Goal: Information Seeking & Learning: Find specific fact

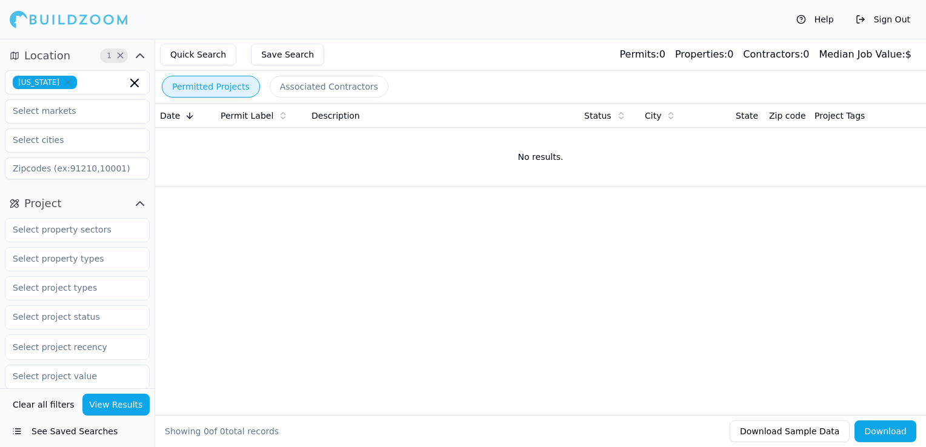
click at [64, 79] on icon "button" at bounding box center [67, 82] width 7 height 7
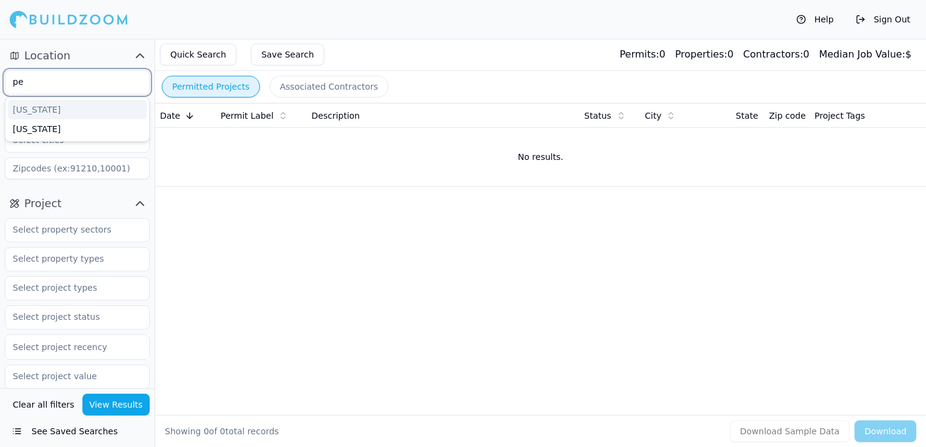
type input "pen"
click at [55, 104] on div "[US_STATE]" at bounding box center [77, 109] width 139 height 19
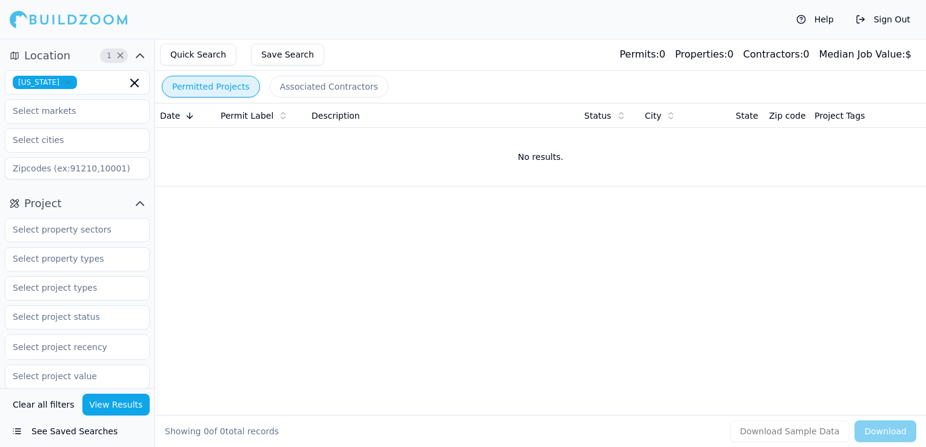
click at [340, 25] on div "Help Sign Out" at bounding box center [463, 19] width 926 height 39
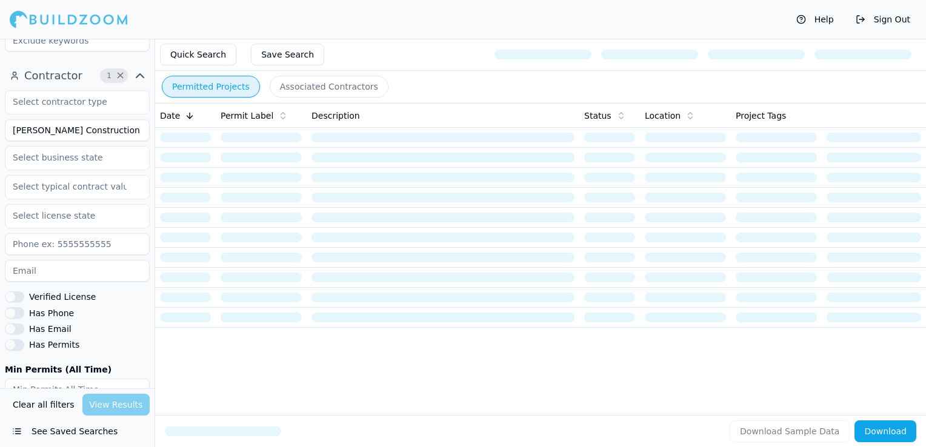
scroll to position [424, 0]
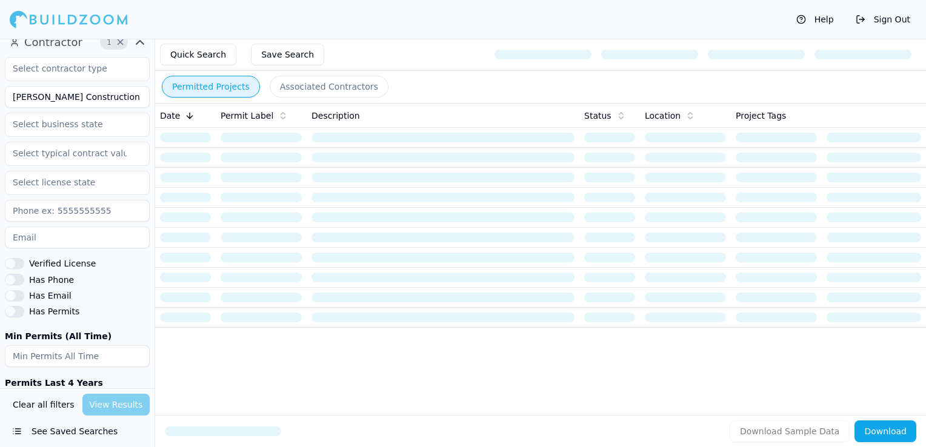
click at [68, 98] on input "[PERSON_NAME] Construction LLC" at bounding box center [77, 97] width 145 height 22
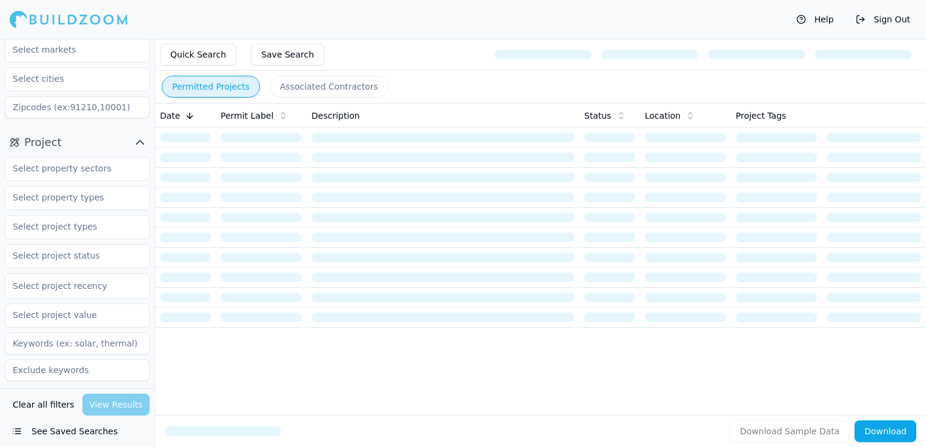
scroll to position [61, 0]
type input "NOVA Builders LLC"
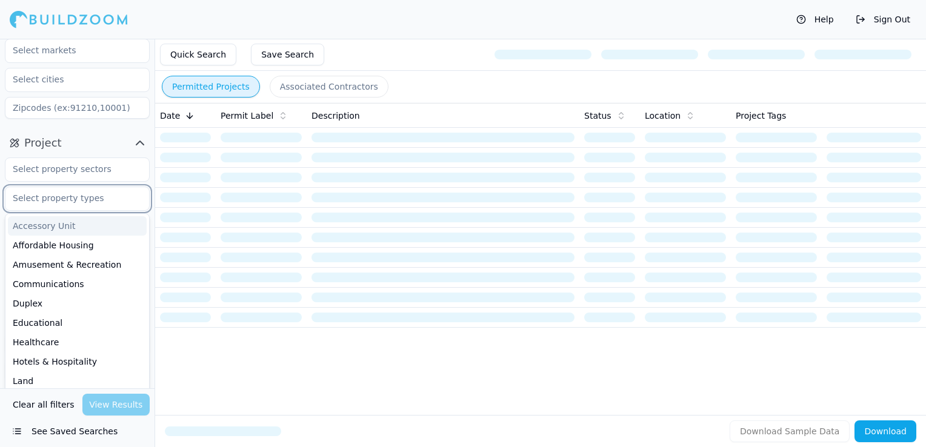
click at [72, 200] on input "text" at bounding box center [69, 198] width 128 height 22
click at [397, 47] on div "Quick Search Save Search" at bounding box center [540, 55] width 770 height 32
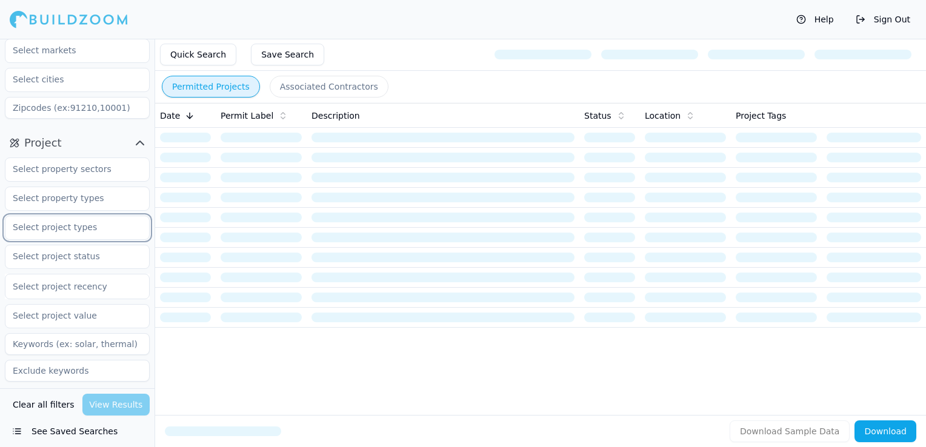
click at [77, 231] on input "text" at bounding box center [69, 227] width 128 height 22
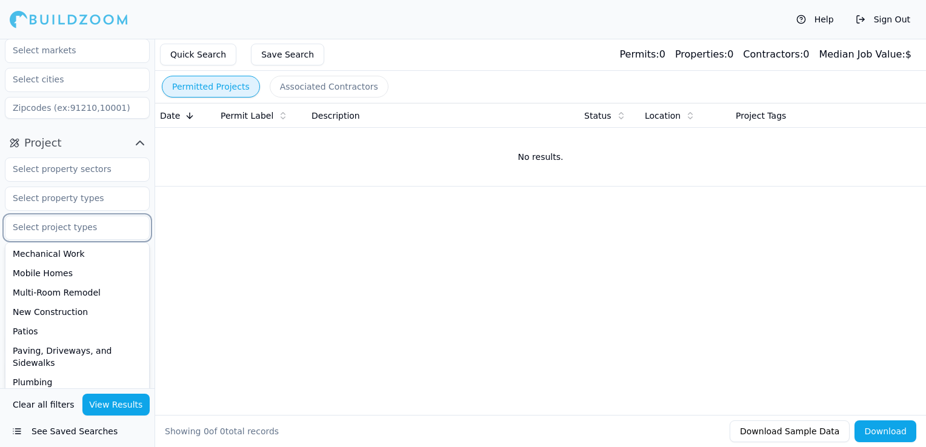
scroll to position [323, 0]
click at [60, 315] on div "New Construction" at bounding box center [77, 319] width 139 height 19
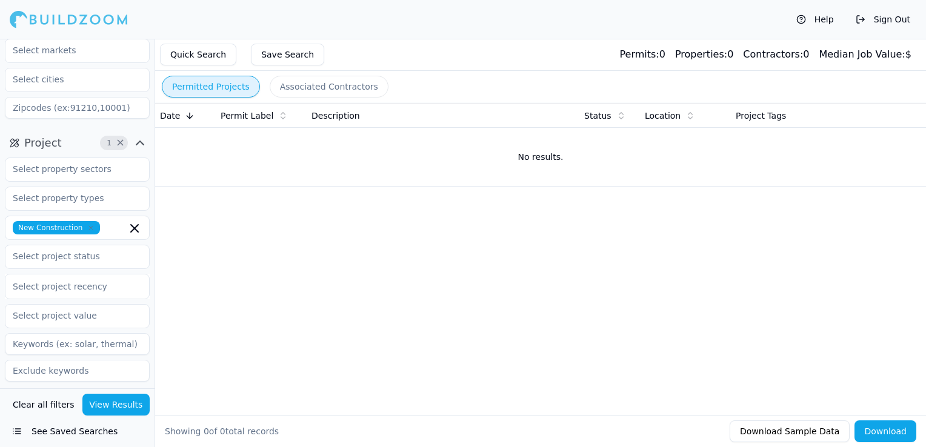
click at [429, 52] on div "Quick Search Save Search Permits: 0 Properties: 0 Contractors: 0 Median Job Val…" at bounding box center [540, 55] width 770 height 32
click at [53, 260] on input "text" at bounding box center [69, 256] width 128 height 22
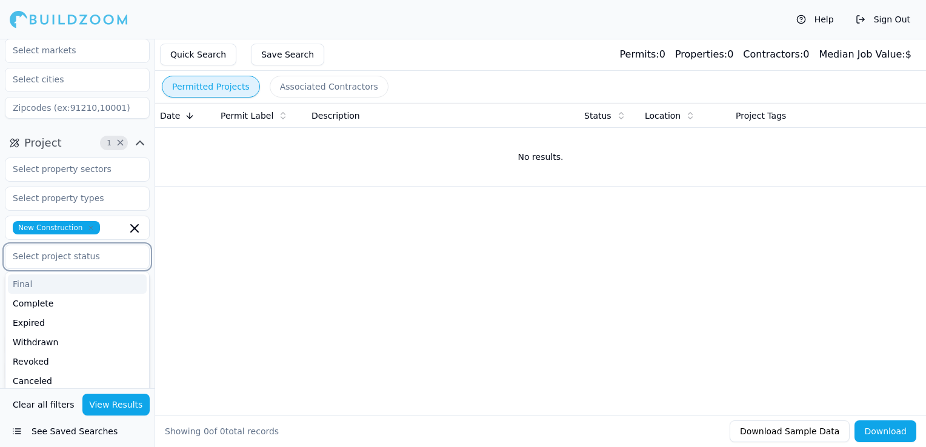
click at [45, 285] on div "Final" at bounding box center [77, 283] width 139 height 19
click at [45, 283] on div "Complete" at bounding box center [77, 283] width 139 height 19
click at [88, 227] on icon "button" at bounding box center [90, 227] width 7 height 7
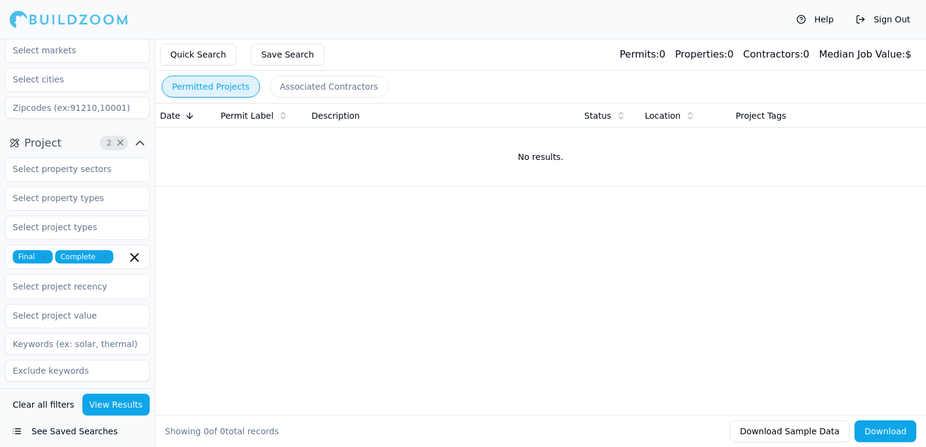
click at [100, 399] on button "View Results" at bounding box center [116, 405] width 68 height 22
